Goal: Task Accomplishment & Management: Manage account settings

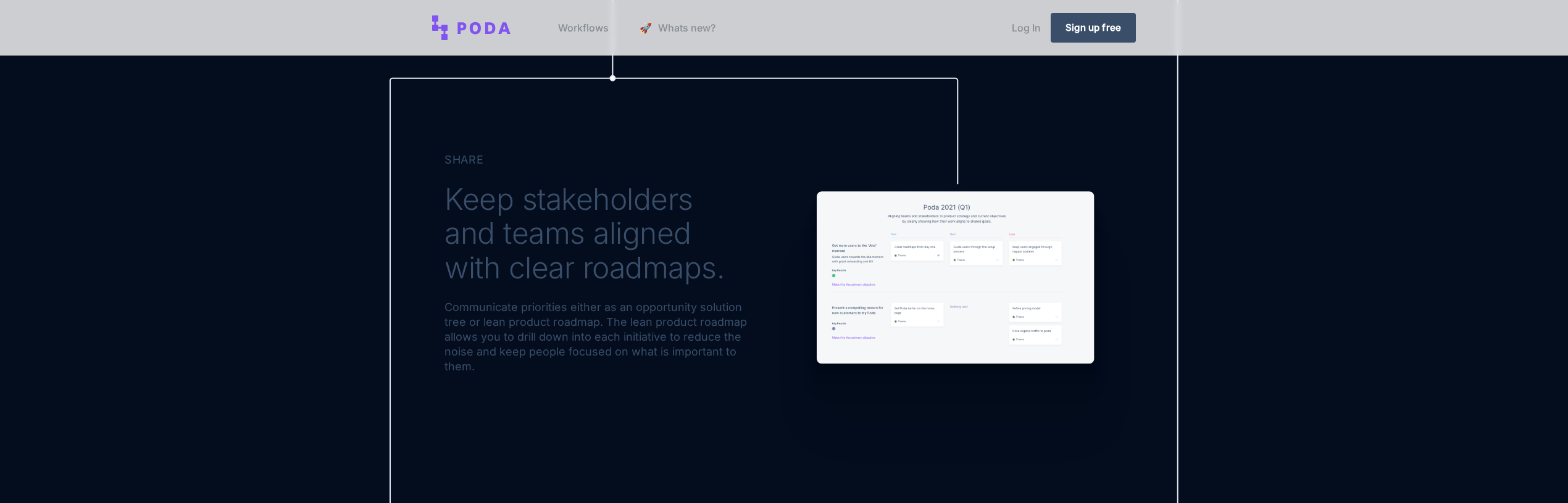
scroll to position [1825, 0]
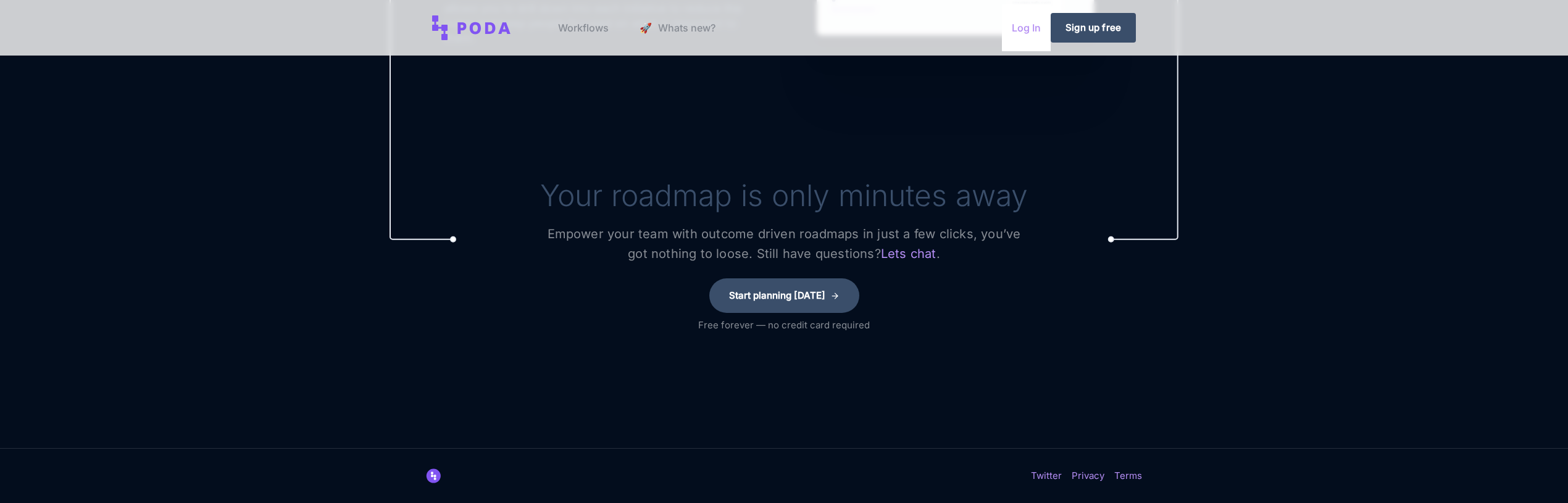
click at [1026, 30] on link "Log In" at bounding box center [1027, 28] width 49 height 47
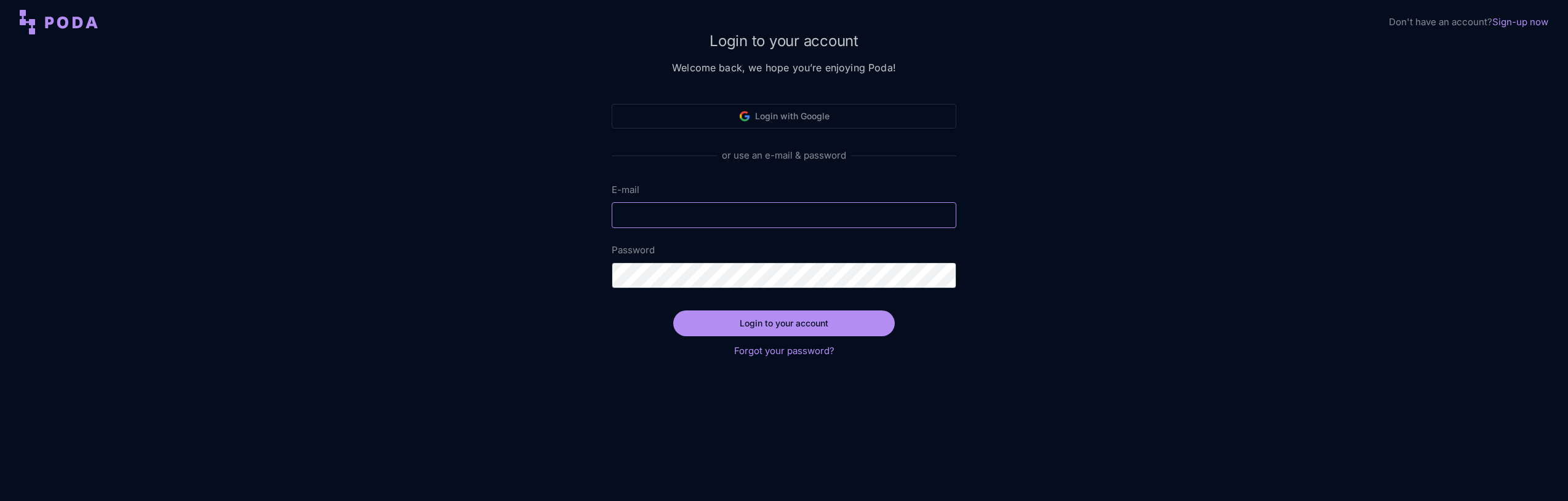
click at [804, 217] on input "E-mail" at bounding box center [783, 216] width 344 height 26
type input "[EMAIL_ADDRESS][DOMAIN_NAME]"
click at [807, 355] on link "Forgot your password?" at bounding box center [783, 351] width 100 height 12
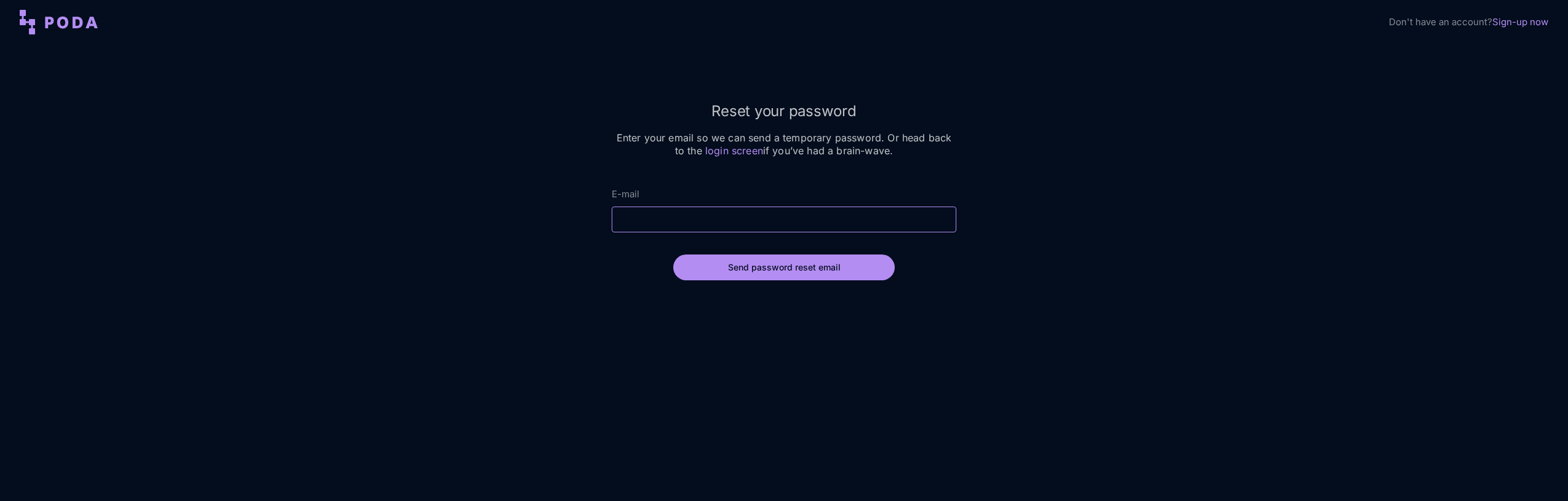
click at [777, 220] on input "E-mail" at bounding box center [783, 219] width 344 height 26
type input "[EMAIL_ADDRESS][DOMAIN_NAME]"
click at [909, 271] on div "Send password reset email" at bounding box center [783, 268] width 344 height 41
click at [833, 268] on button "Send password reset email" at bounding box center [783, 268] width 221 height 26
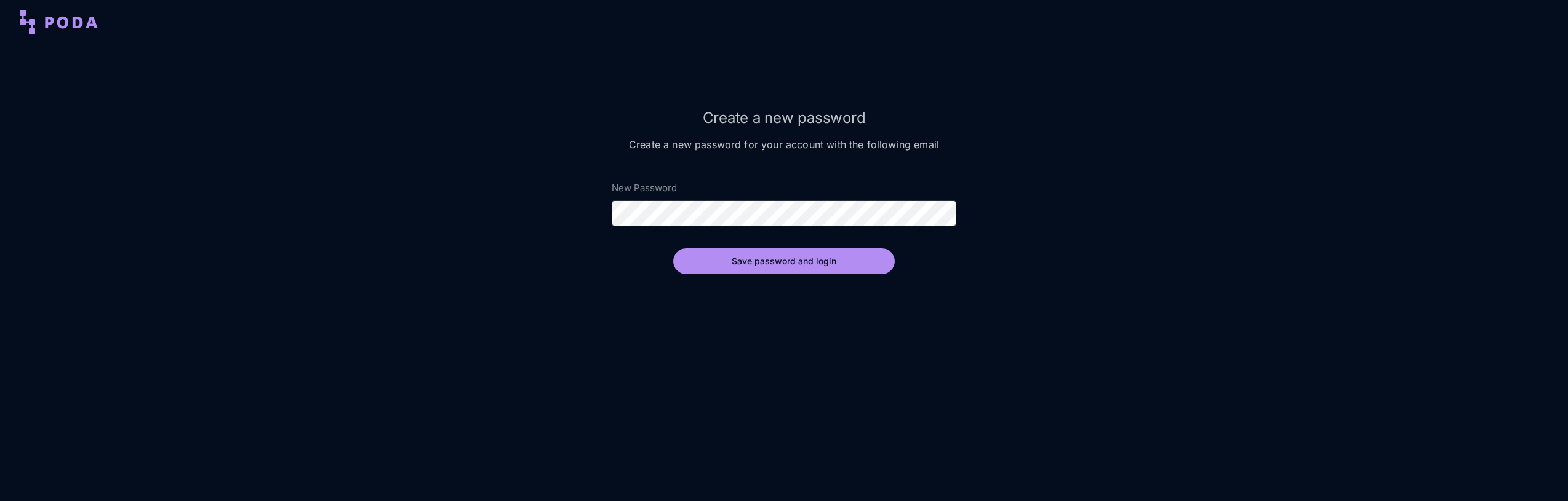
click at [811, 275] on div "Save password and login" at bounding box center [783, 261] width 344 height 41
click at [816, 269] on button "Save password and login" at bounding box center [783, 261] width 221 height 26
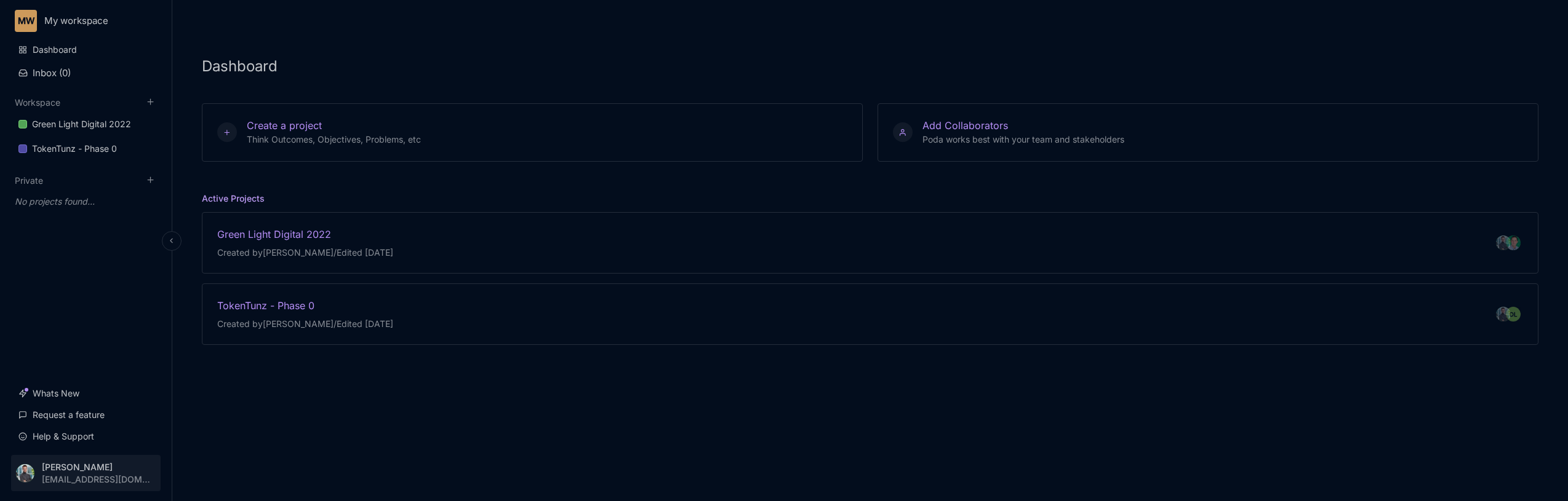
click at [90, 465] on html "MW My workspace Dashboard Inbox ( 0 ) Workspace Green Light Digital 2022 TokenT…" at bounding box center [784, 250] width 1568 height 501
click at [78, 414] on div "Account Settings" at bounding box center [86, 420] width 152 height 19
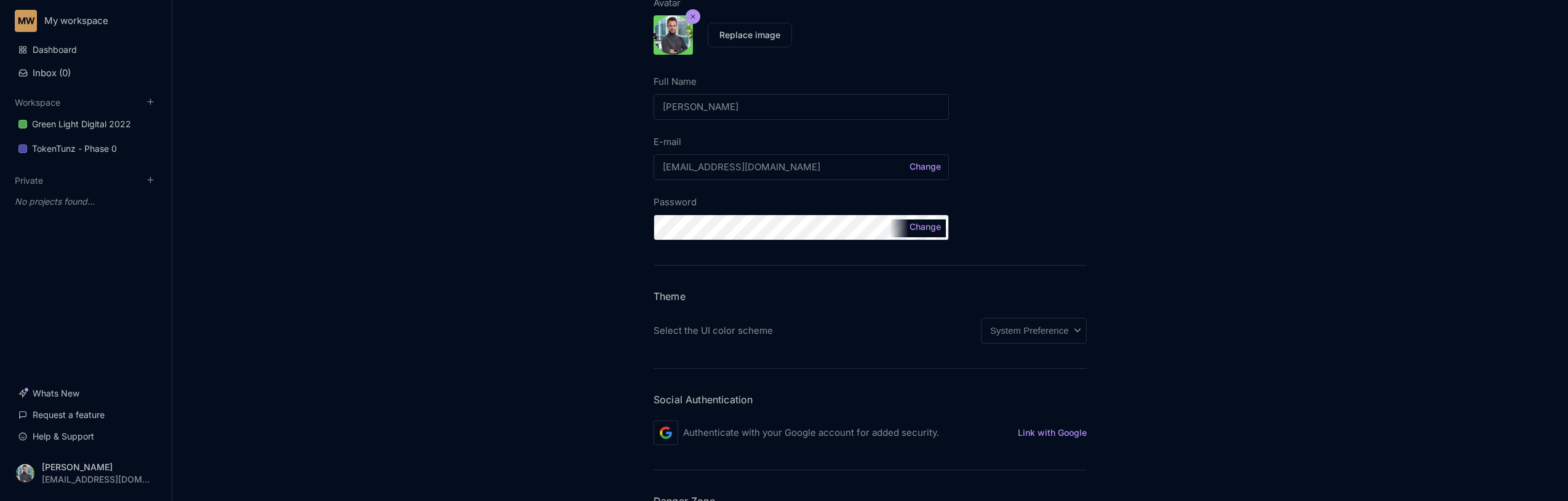
scroll to position [256, 0]
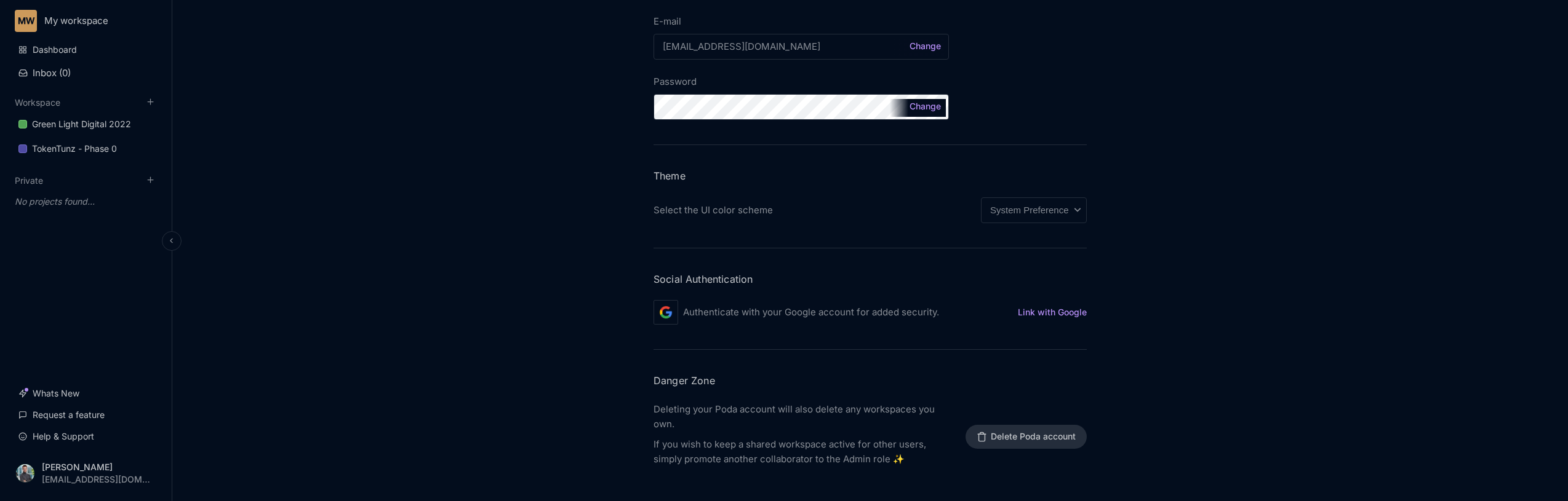
click at [84, 35] on div "MW My workspace Dashboard Inbox ( 0 ) Workspace Green Light Digital 2022 TokenT…" at bounding box center [86, 250] width 173 height 501
click at [84, 41] on link "Dashboard" at bounding box center [86, 49] width 149 height 23
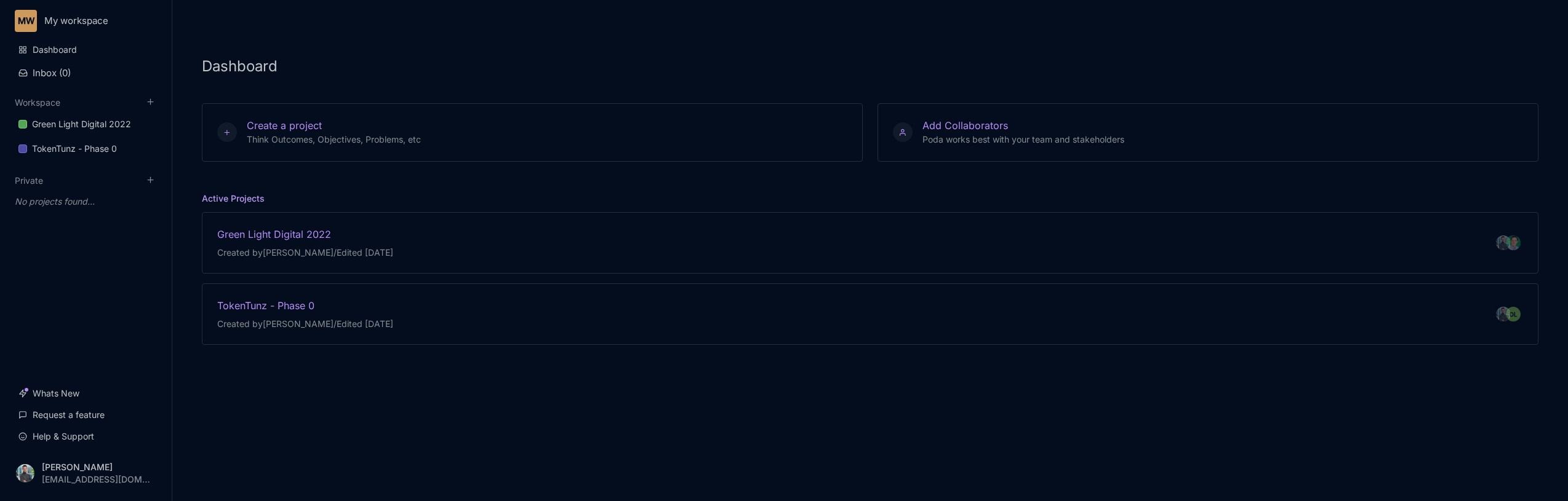
click at [583, 57] on div "Dashboard Create a project Think Outcomes, Objectives, Problems, etc Add Collab…" at bounding box center [870, 250] width 1395 height 501
